Goal: Find specific page/section: Find specific page/section

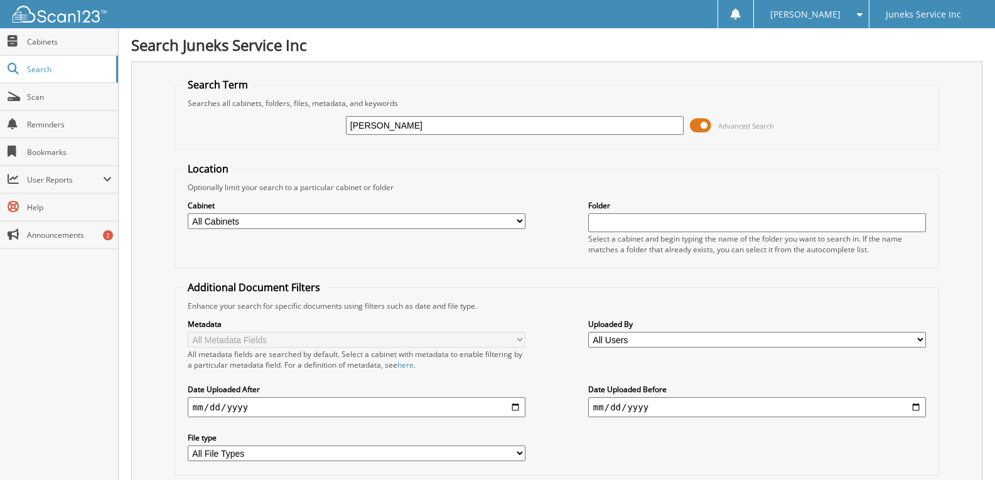
type input "[PERSON_NAME]"
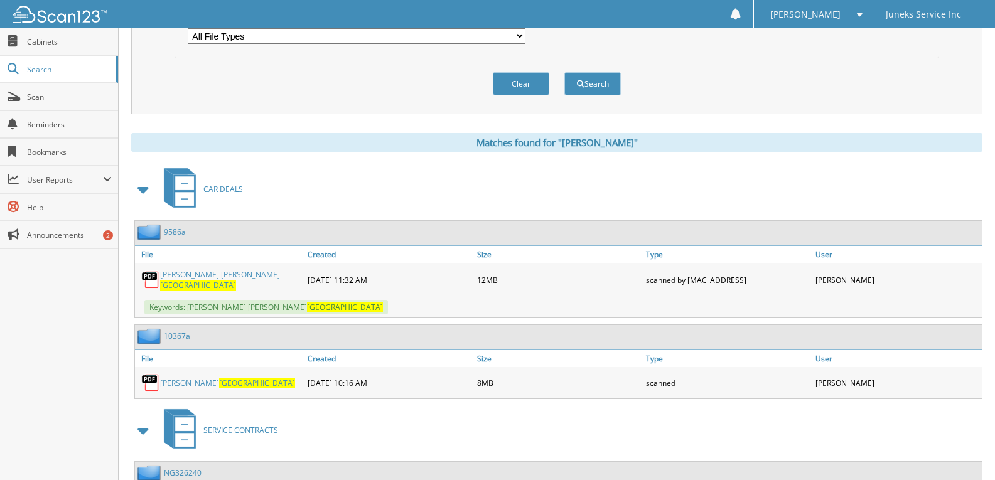
scroll to position [439, 0]
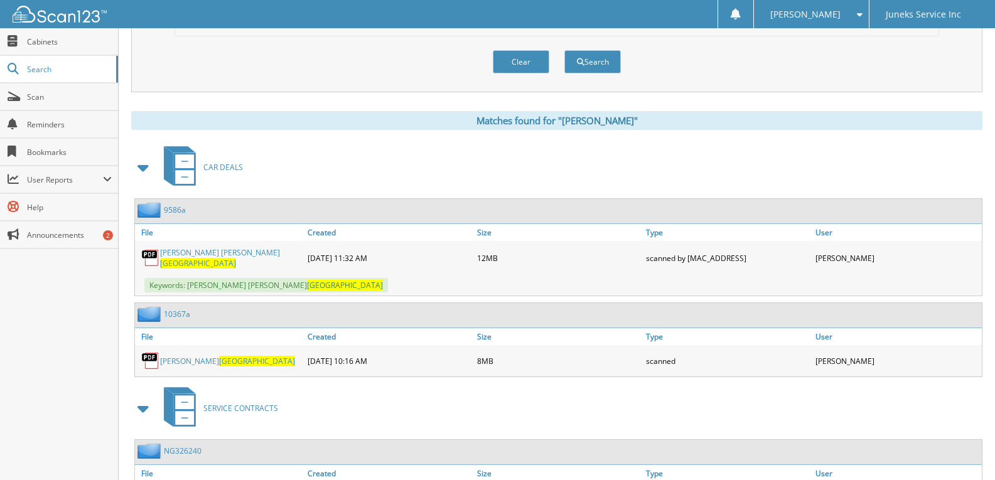
click at [185, 358] on link "Jeffrey Diane Olstad" at bounding box center [227, 361] width 135 height 11
